Goal: Information Seeking & Learning: Learn about a topic

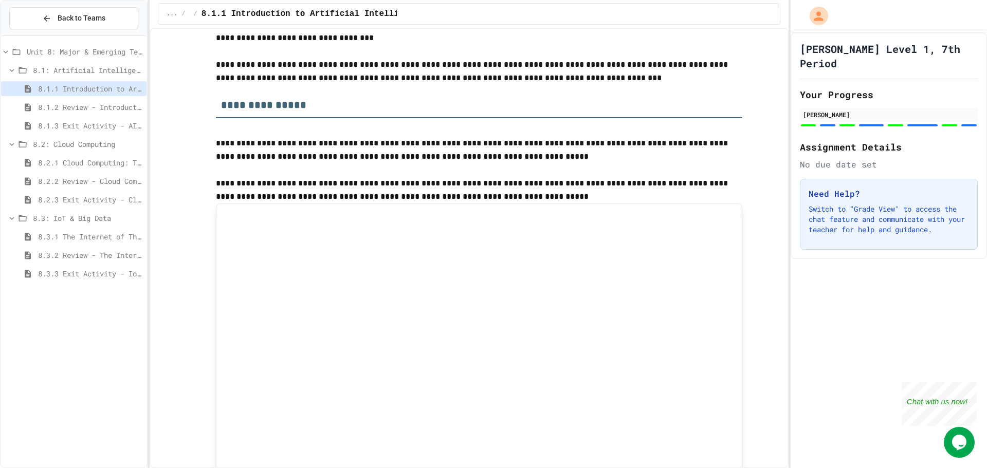
scroll to position [925, 0]
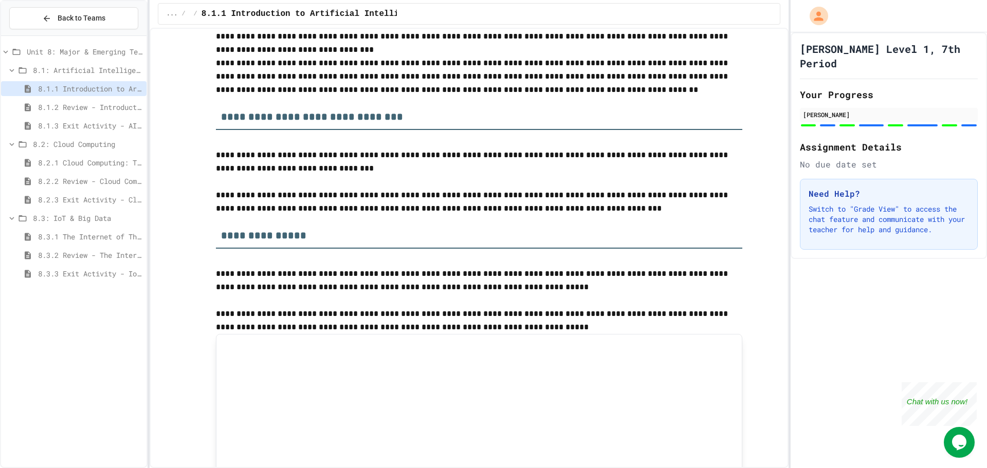
click at [80, 255] on span "8.3.2 Review - The Internet of Things and Big Data" at bounding box center [90, 255] width 104 height 11
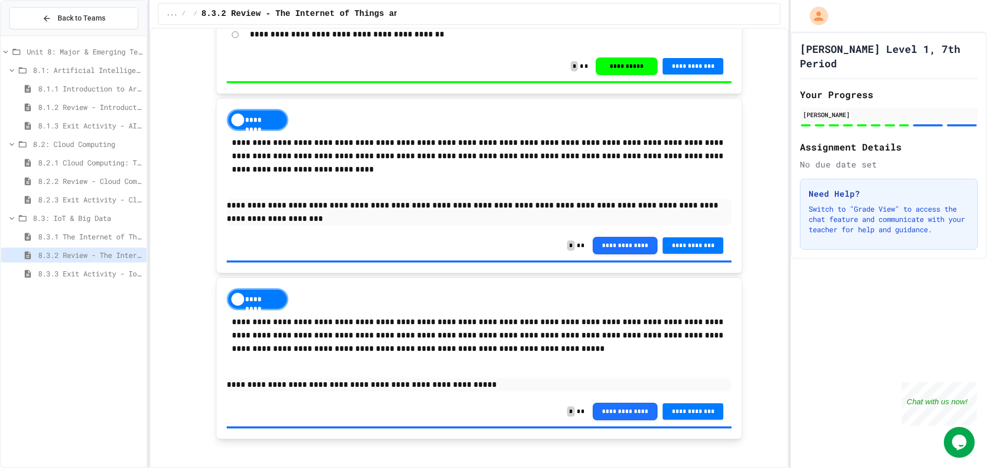
scroll to position [2034, 0]
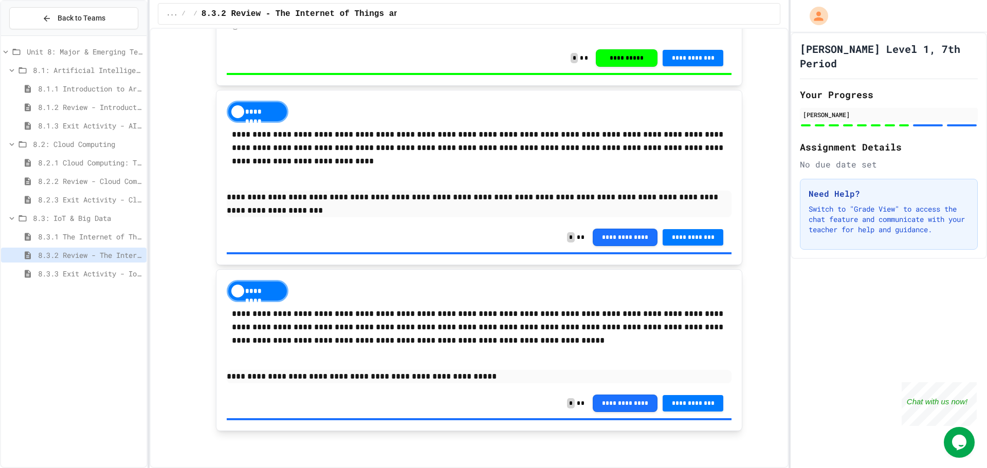
click at [117, 275] on span "8.3.3 Exit Activity - IoT Data Detective Challenge" at bounding box center [90, 273] width 104 height 11
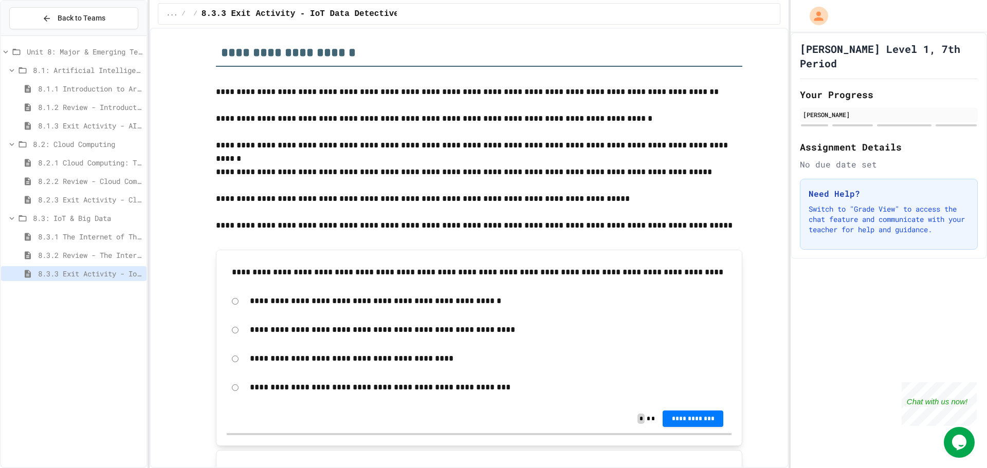
scroll to position [257, 0]
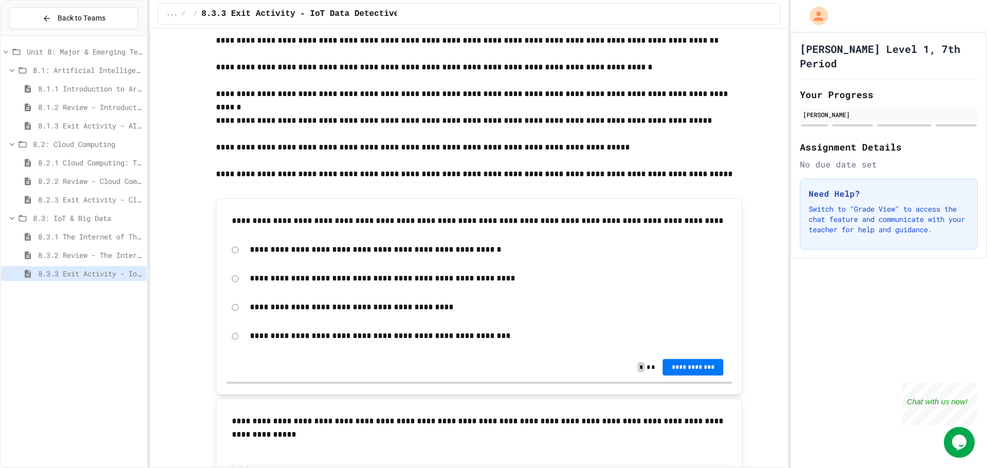
click at [678, 369] on span "**********" at bounding box center [693, 367] width 44 height 8
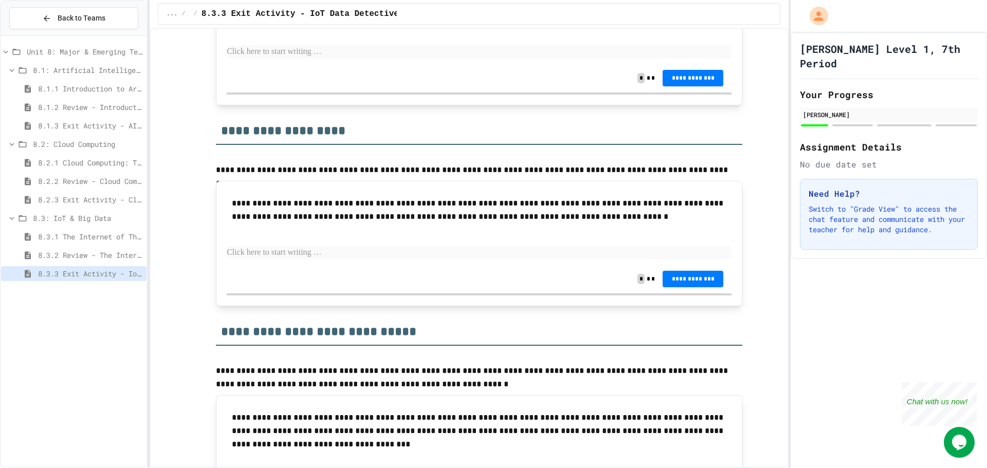
scroll to position [802, 0]
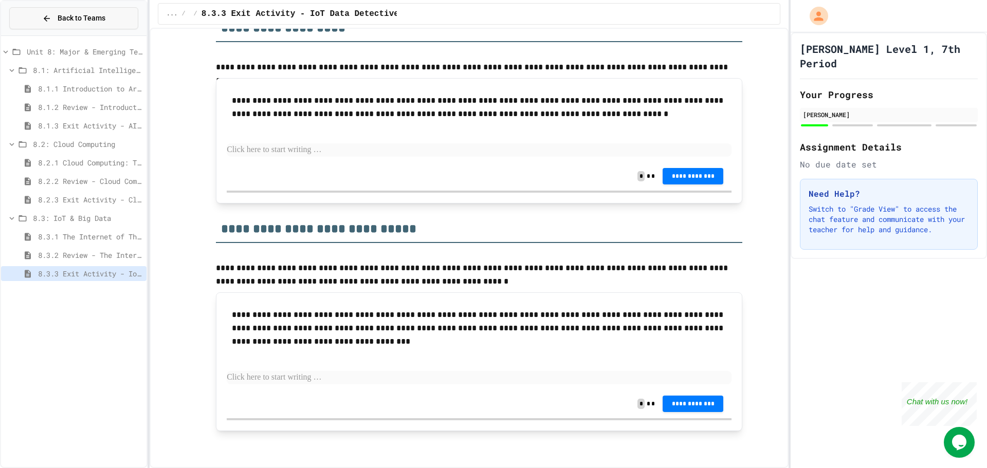
click at [33, 22] on button "Back to Teams" at bounding box center [73, 18] width 129 height 22
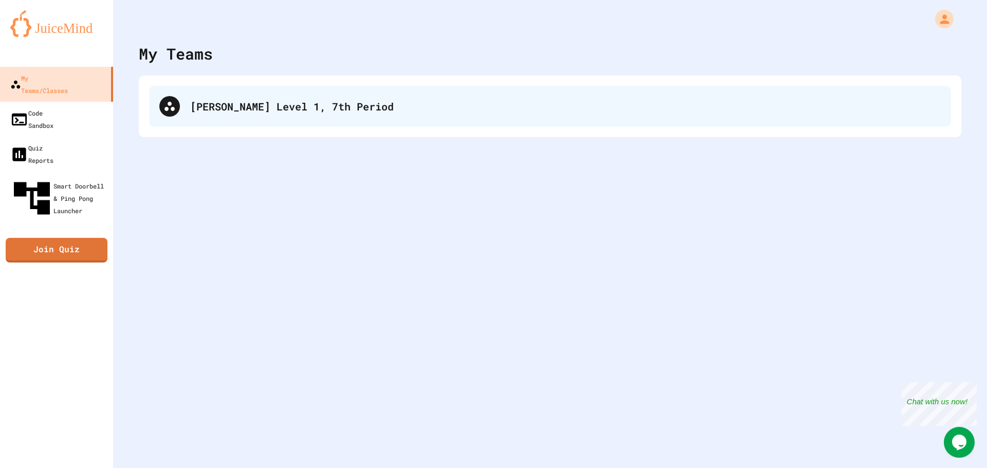
click at [230, 112] on div "[PERSON_NAME] Level 1, 7th Period" at bounding box center [565, 106] width 750 height 15
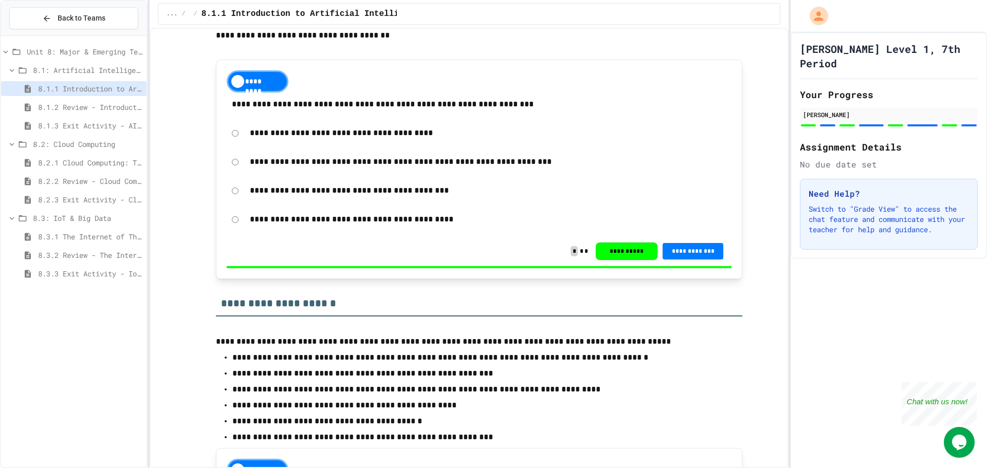
scroll to position [257, 0]
